Goal: Information Seeking & Learning: Learn about a topic

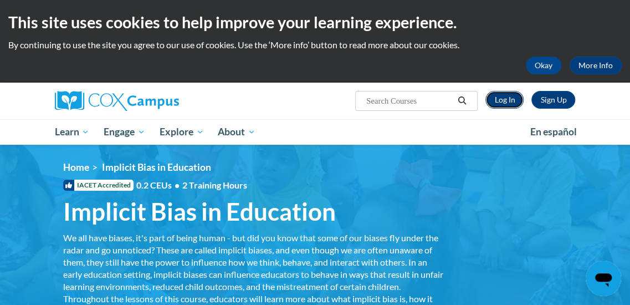
click at [515, 95] on link "Log In" at bounding box center [505, 100] width 38 height 18
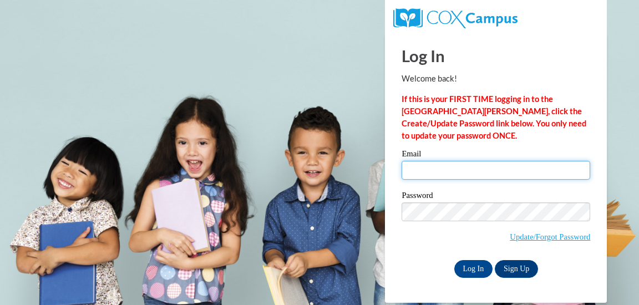
click at [445, 167] on input "Email" at bounding box center [495, 170] width 188 height 19
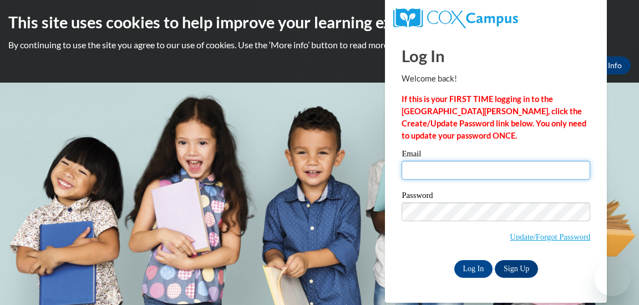
type input "goodsonkelsey@yahoo.com"
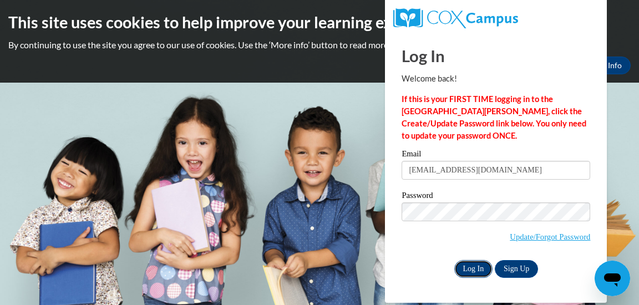
click at [477, 268] on input "Log In" at bounding box center [473, 269] width 39 height 18
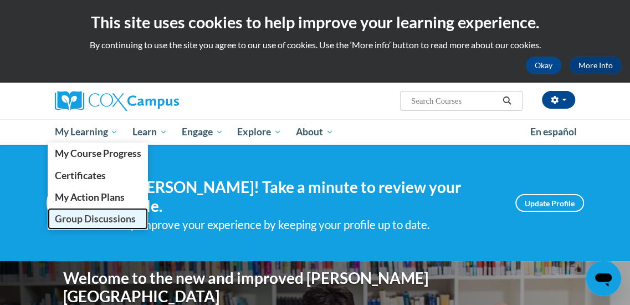
click at [84, 220] on span "Group Discussions" at bounding box center [94, 219] width 81 height 12
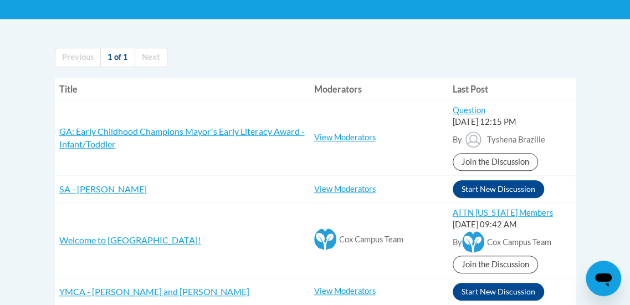
scroll to position [213, 0]
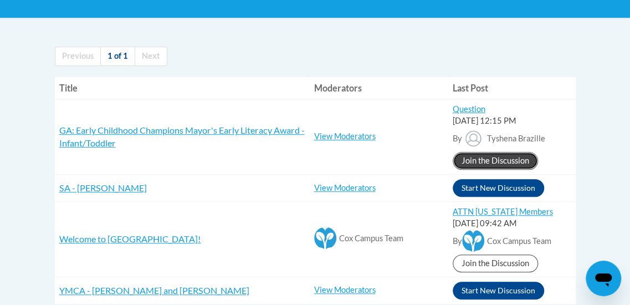
click at [491, 155] on link "Join the Discussion" at bounding box center [495, 161] width 85 height 18
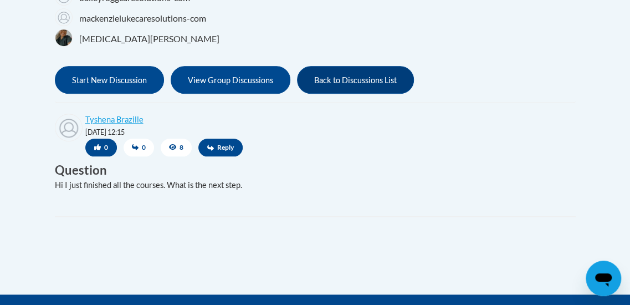
scroll to position [460, 0]
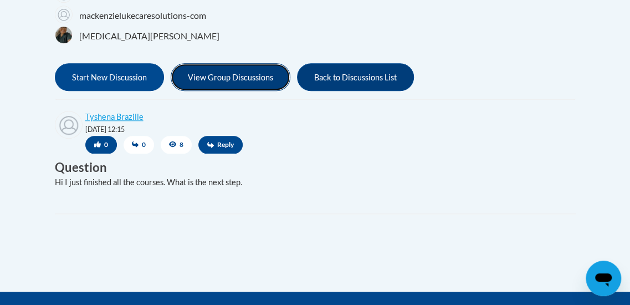
click at [259, 73] on button "View Group Discussions" at bounding box center [231, 77] width 120 height 28
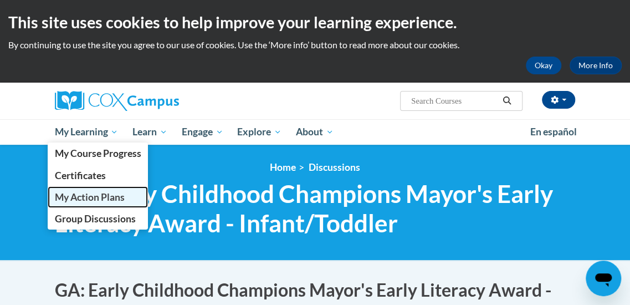
click at [92, 200] on span "My Action Plans" at bounding box center [89, 197] width 70 height 12
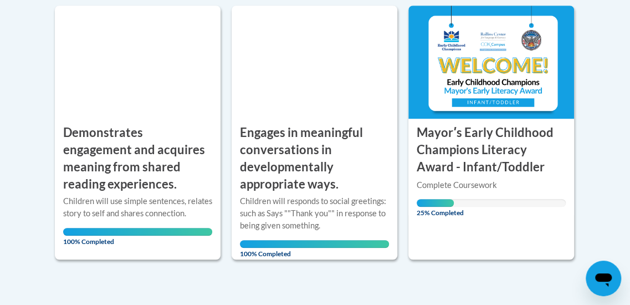
scroll to position [279, 0]
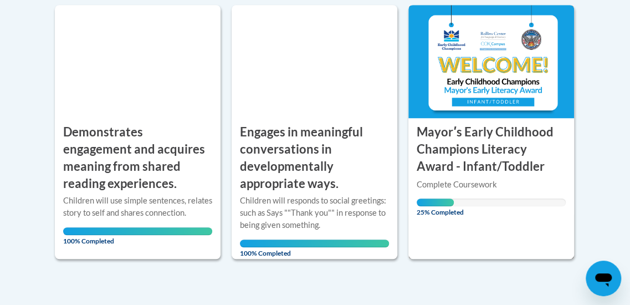
click at [465, 167] on h3 "Mayorʹs Early Childhood Champions Literacy Award - Infant/Toddler" at bounding box center [491, 149] width 149 height 51
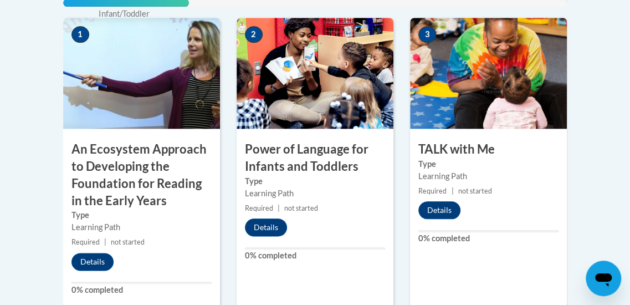
scroll to position [487, 0]
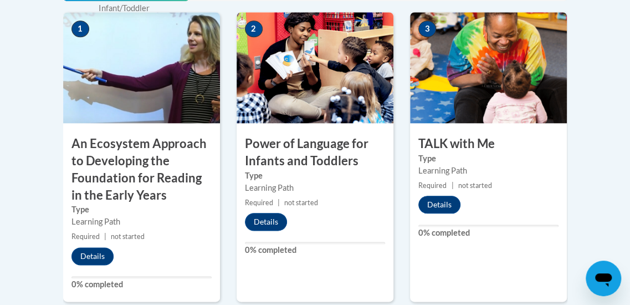
click at [110, 247] on div "Details" at bounding box center [95, 256] width 64 height 18
click at [106, 254] on button "Details" at bounding box center [93, 256] width 42 height 18
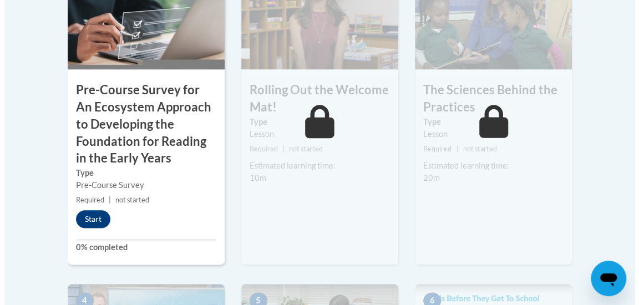
scroll to position [477, 0]
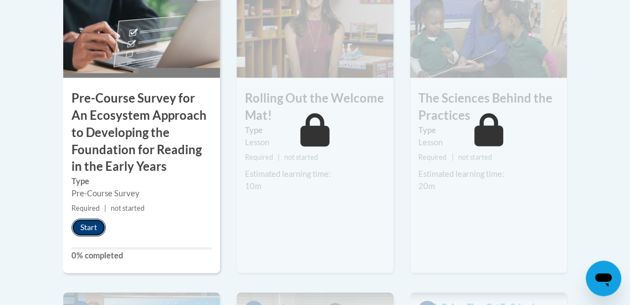
click at [90, 224] on button "Start" at bounding box center [89, 227] width 34 height 18
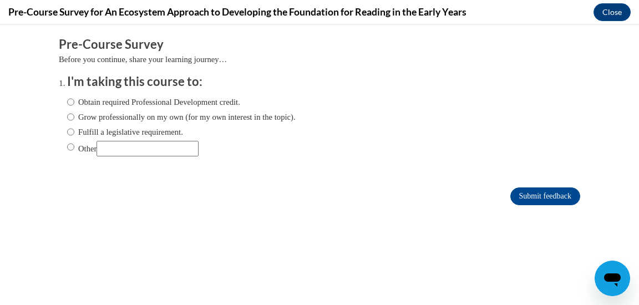
scroll to position [0, 0]
click at [136, 103] on label "Obtain required Professional Development credit." at bounding box center [153, 102] width 173 height 12
click at [74, 103] on input "Obtain required Professional Development credit." at bounding box center [70, 102] width 7 height 12
radio input "true"
click at [544, 193] on input "Submit feedback" at bounding box center [545, 196] width 70 height 18
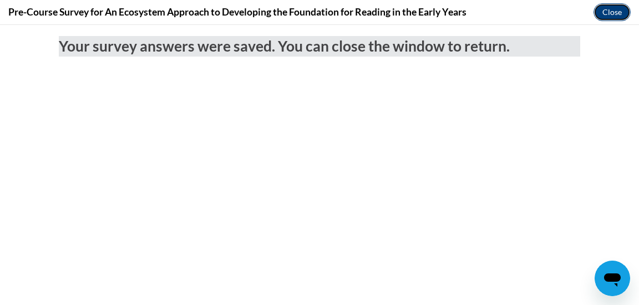
click at [616, 15] on button "Close" at bounding box center [611, 12] width 37 height 18
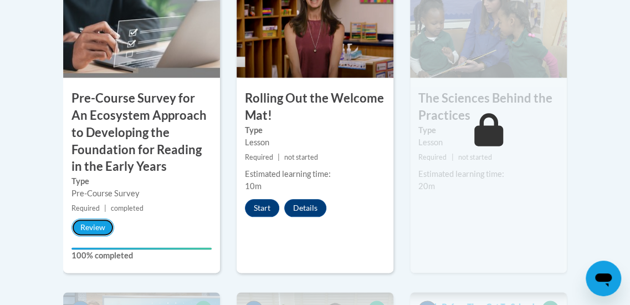
click at [91, 226] on button "Review" at bounding box center [93, 227] width 43 height 18
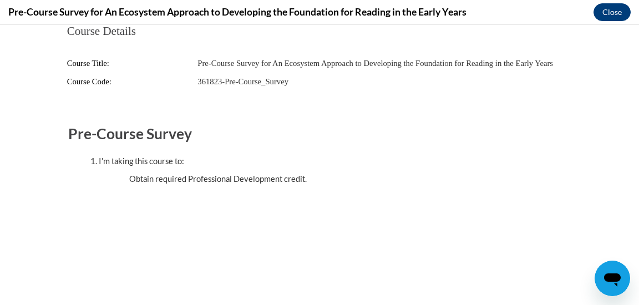
click at [600, 7] on button "Close" at bounding box center [611, 12] width 37 height 18
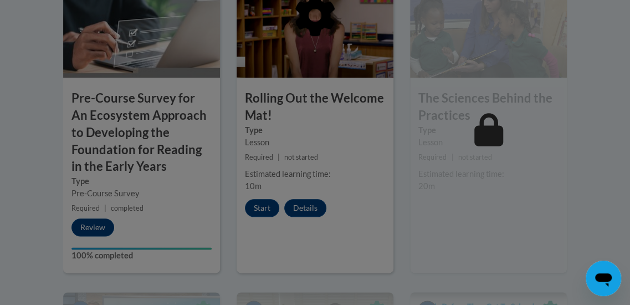
click at [366, 159] on div at bounding box center [315, 72] width 504 height 211
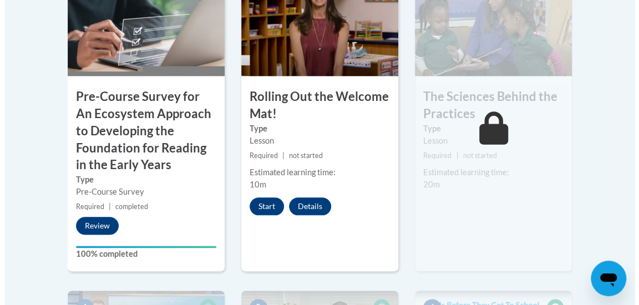
scroll to position [476, 0]
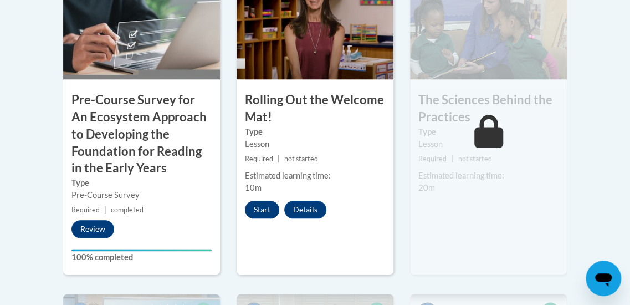
click at [263, 211] on button "Start" at bounding box center [262, 210] width 34 height 18
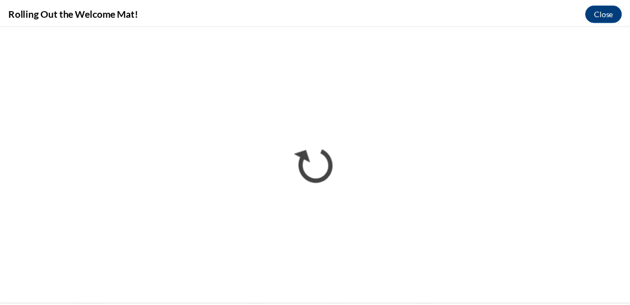
scroll to position [0, 0]
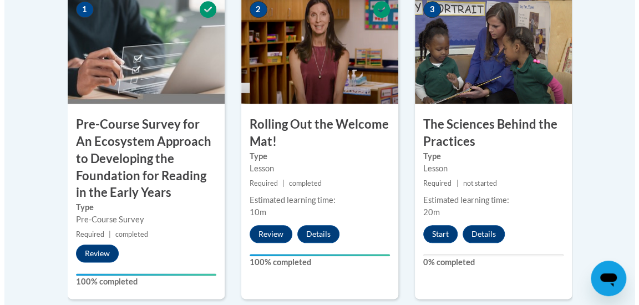
scroll to position [456, 0]
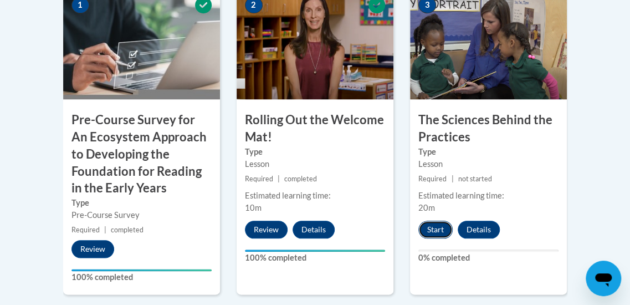
click at [437, 232] on button "Start" at bounding box center [435, 230] width 34 height 18
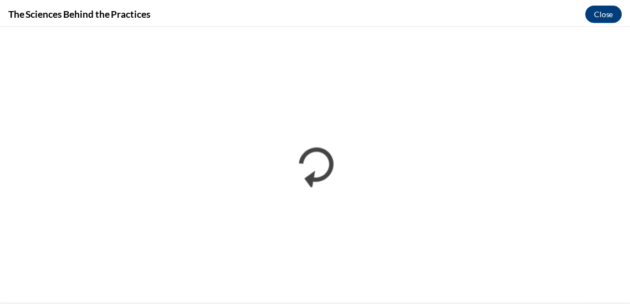
scroll to position [0, 0]
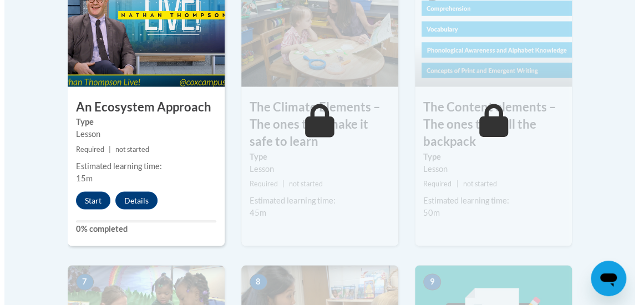
scroll to position [795, 0]
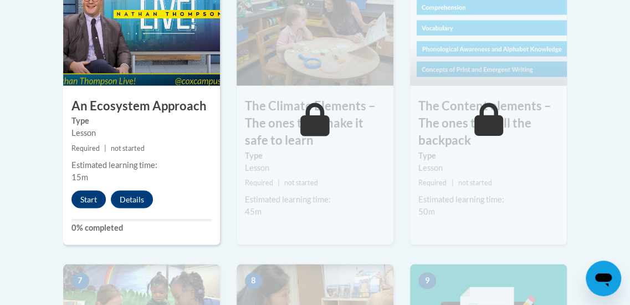
click at [92, 206] on button "Start" at bounding box center [89, 199] width 34 height 18
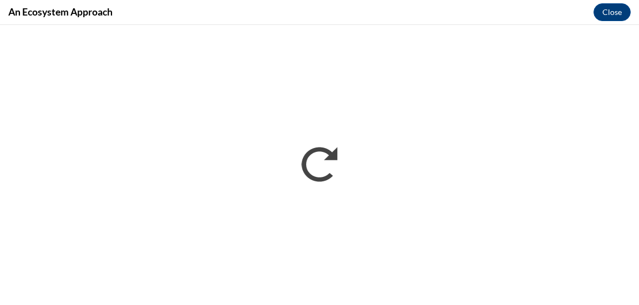
scroll to position [0, 0]
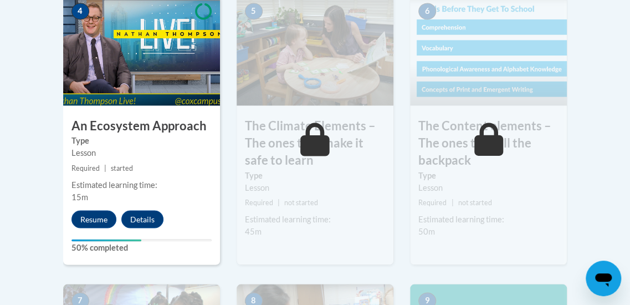
scroll to position [777, 0]
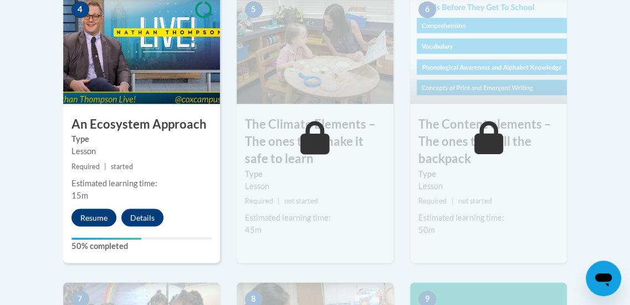
click at [100, 221] on button "Resume" at bounding box center [94, 217] width 45 height 18
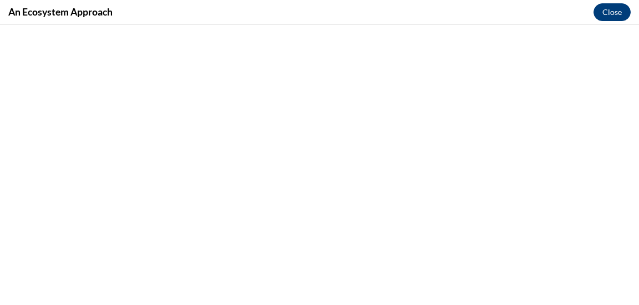
click at [610, 12] on button "Close" at bounding box center [611, 12] width 37 height 18
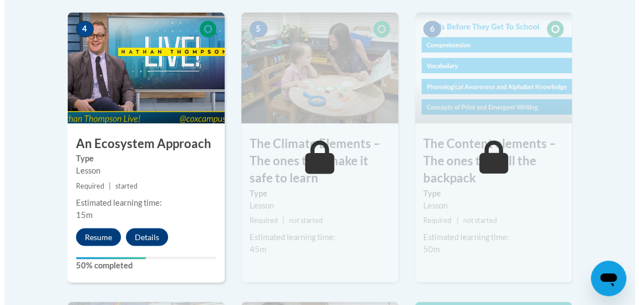
scroll to position [759, 0]
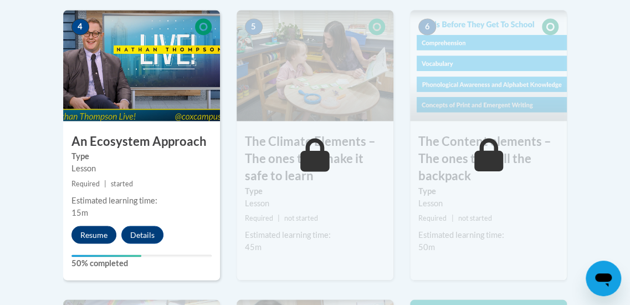
click at [95, 234] on button "Resume" at bounding box center [94, 235] width 45 height 18
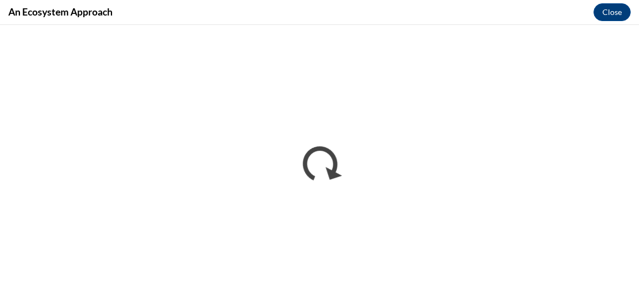
scroll to position [0, 0]
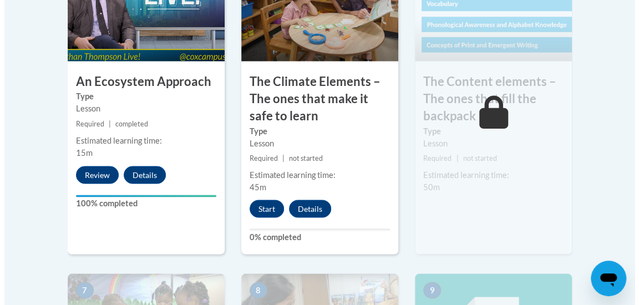
scroll to position [823, 0]
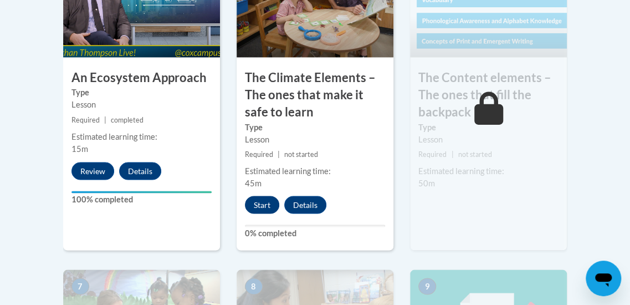
click at [259, 206] on button "Start" at bounding box center [262, 205] width 34 height 18
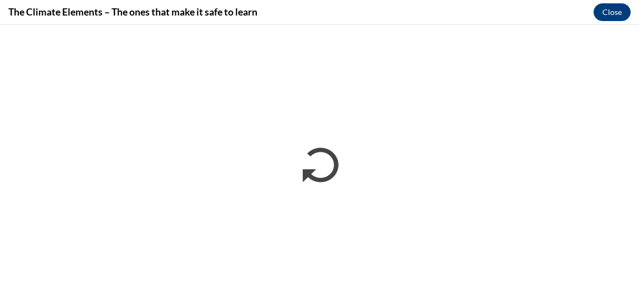
scroll to position [0, 0]
